Goal: Navigation & Orientation: Find specific page/section

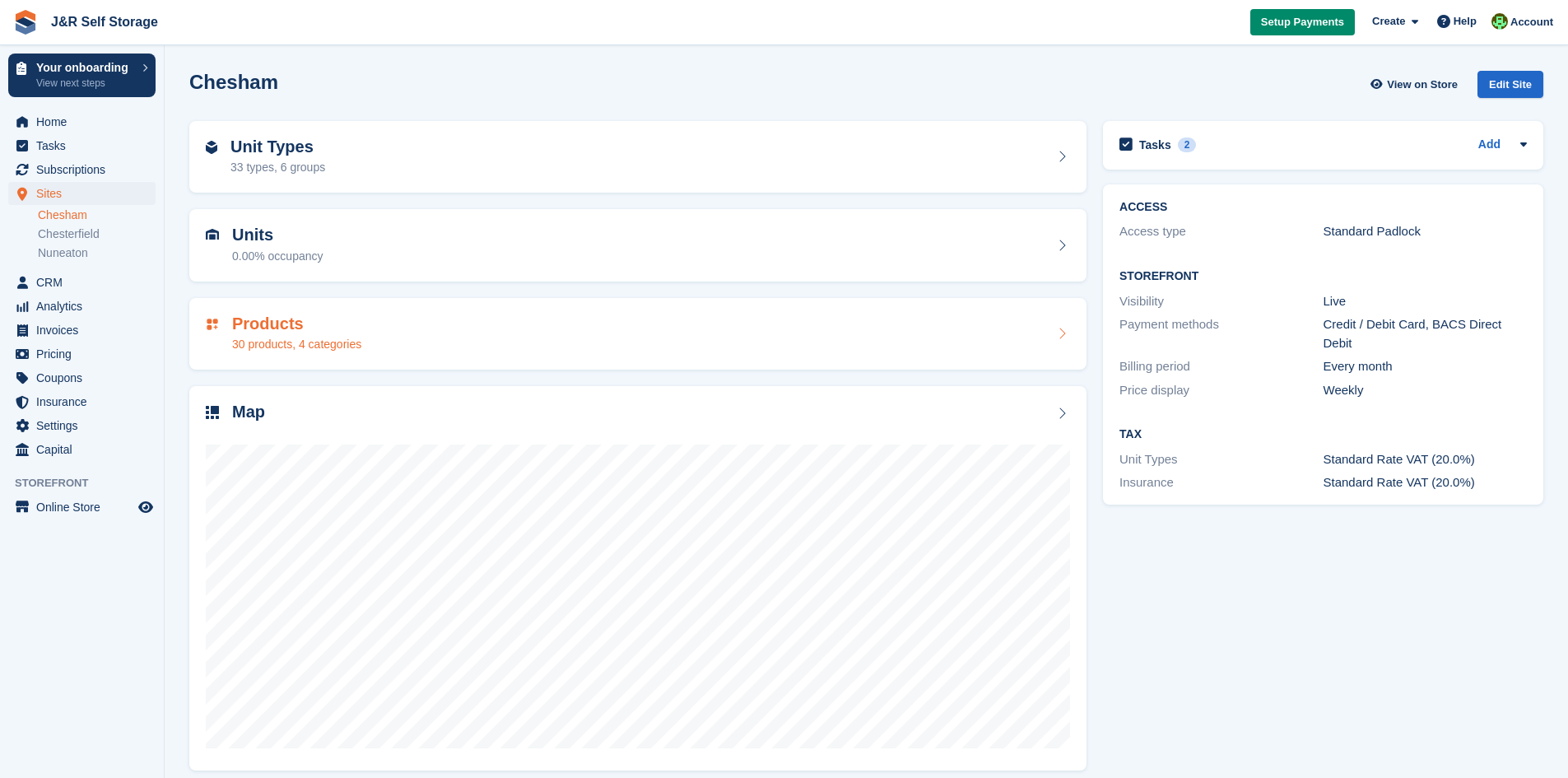
click at [369, 347] on div "Products 30 products, 4 categories" at bounding box center [639, 334] width 865 height 39
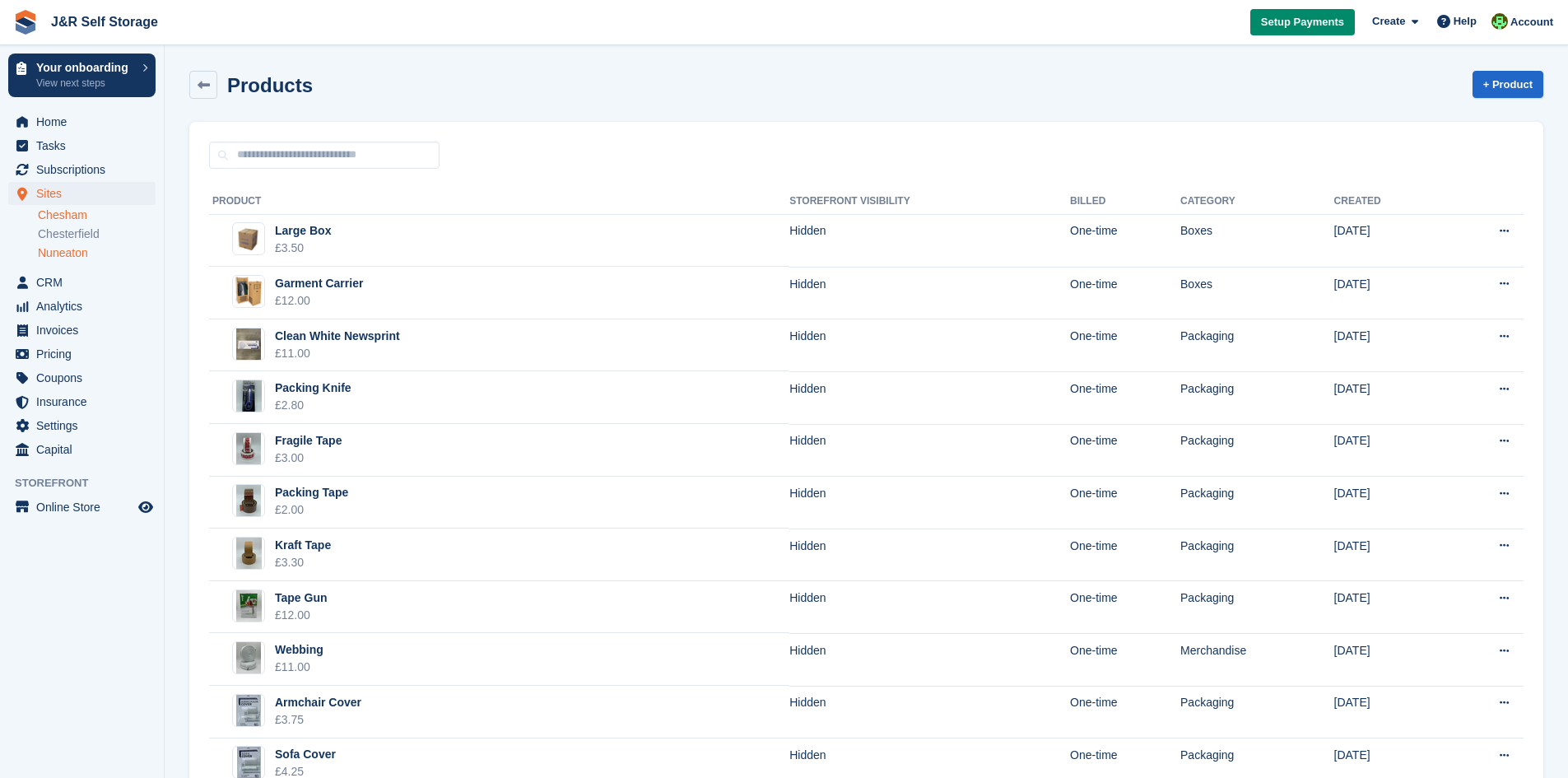
click at [80, 255] on link "Nuneaton" at bounding box center [97, 253] width 118 height 16
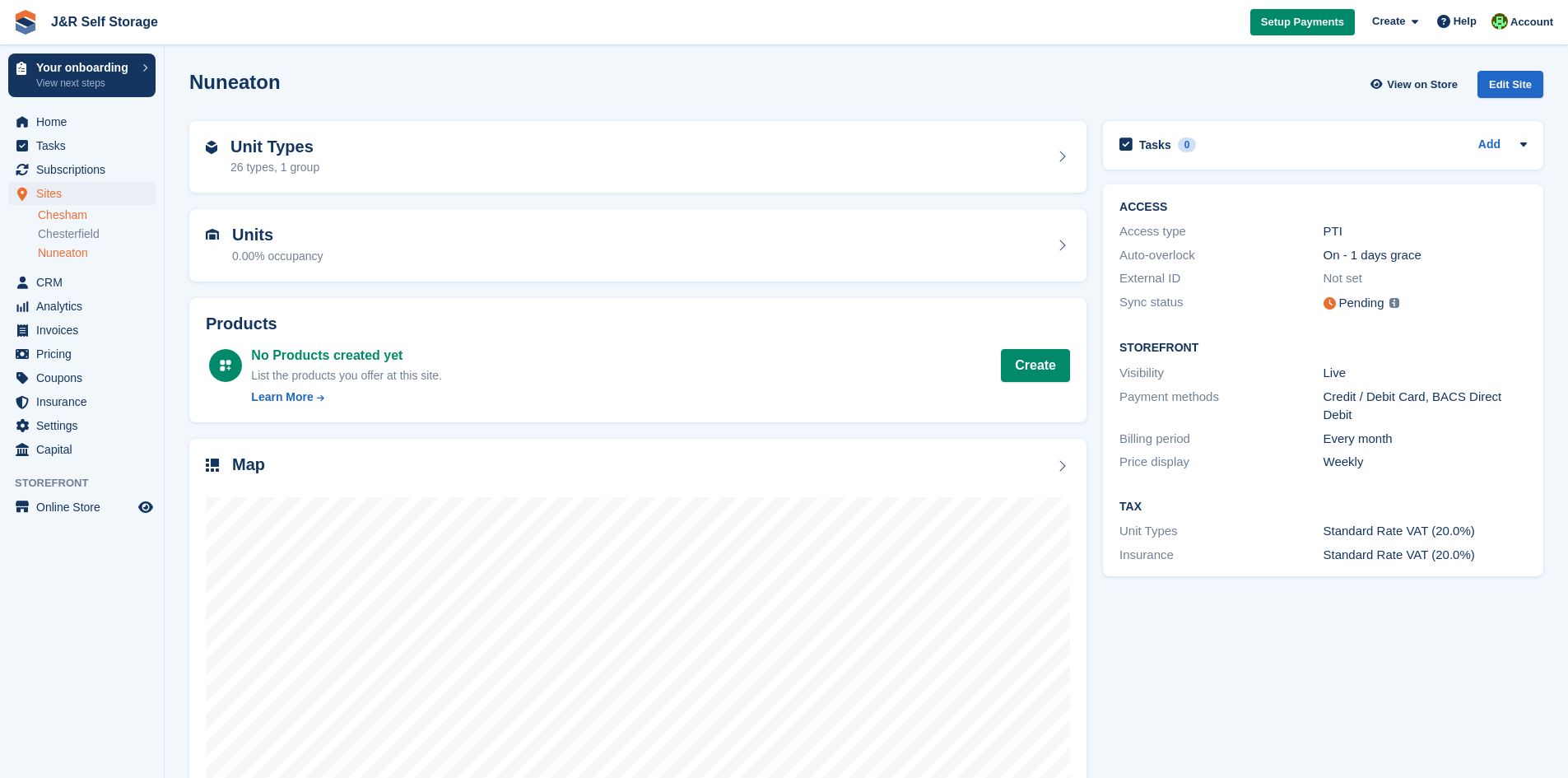
click at [80, 208] on link "Chesham" at bounding box center [97, 214] width 118 height 16
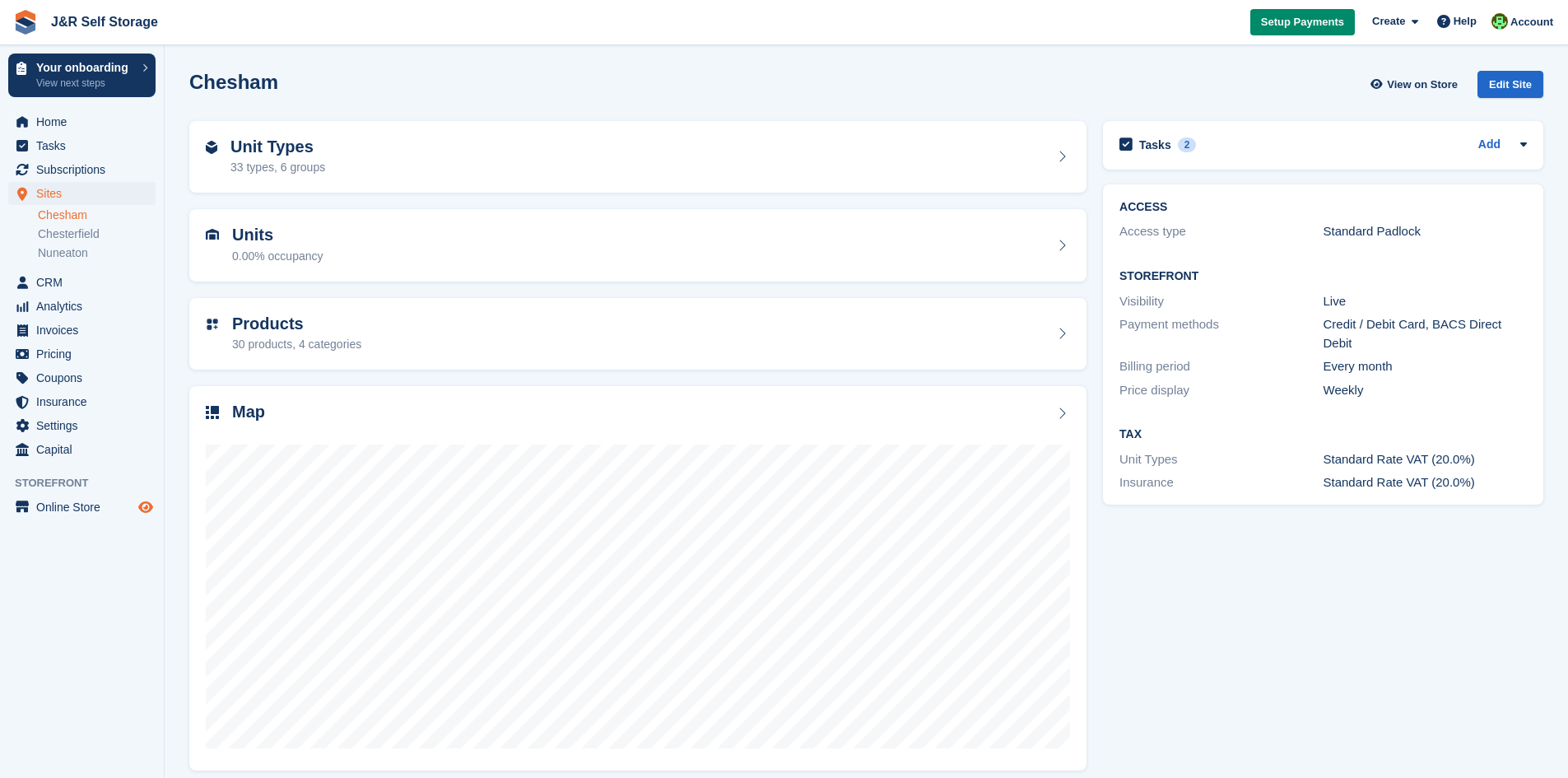
click at [142, 508] on icon "Preview store" at bounding box center [146, 507] width 15 height 13
